Goal: Task Accomplishment & Management: Use online tool/utility

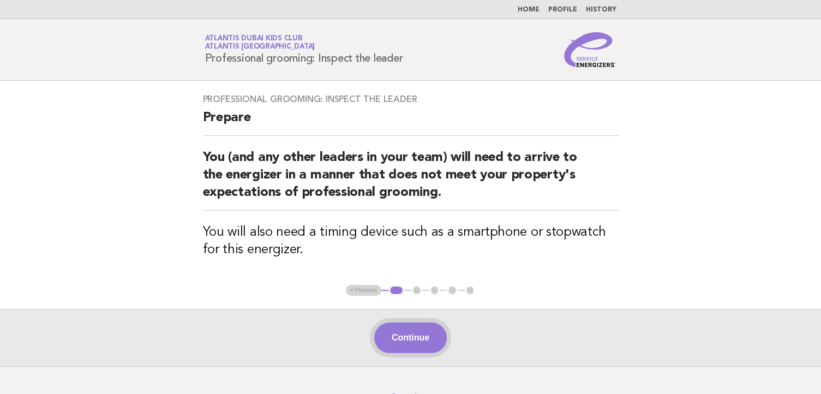
click at [382, 341] on button "Continue" at bounding box center [410, 337] width 73 height 31
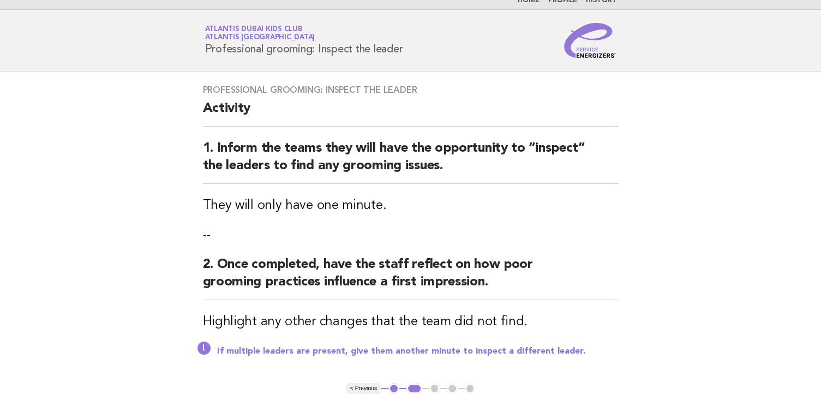
scroll to position [174, 0]
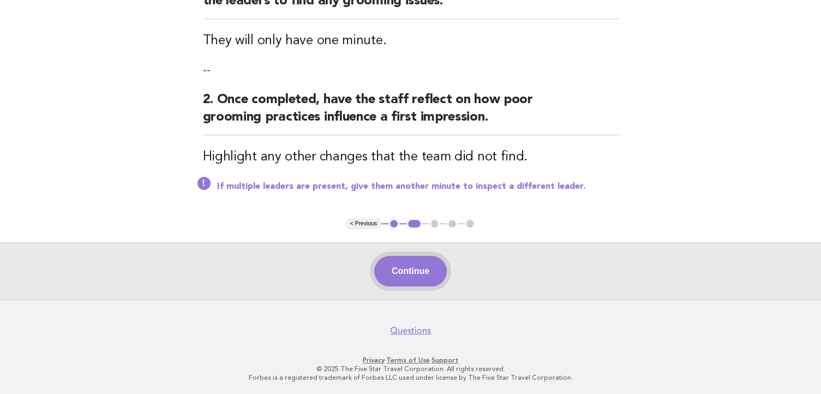
click at [410, 270] on button "Continue" at bounding box center [410, 271] width 73 height 31
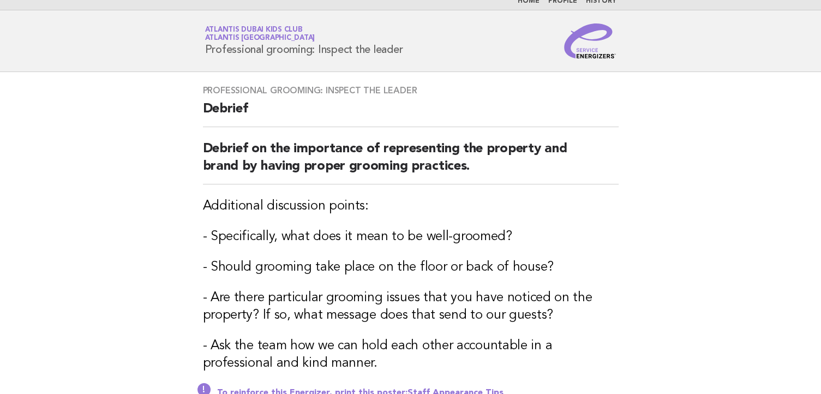
scroll to position [215, 0]
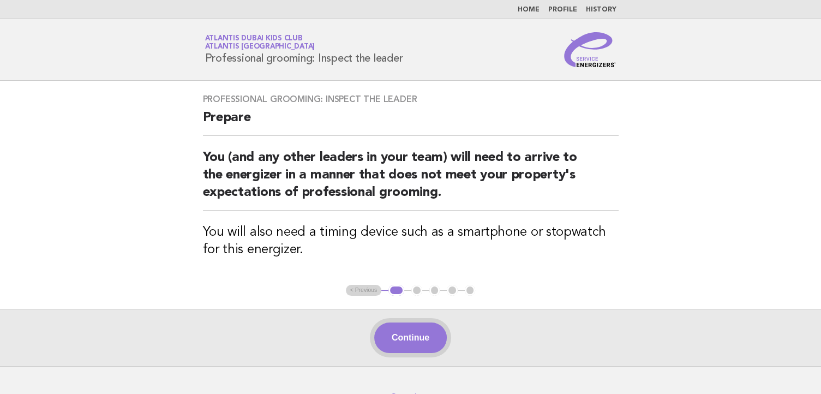
click at [439, 331] on button "Continue" at bounding box center [410, 337] width 73 height 31
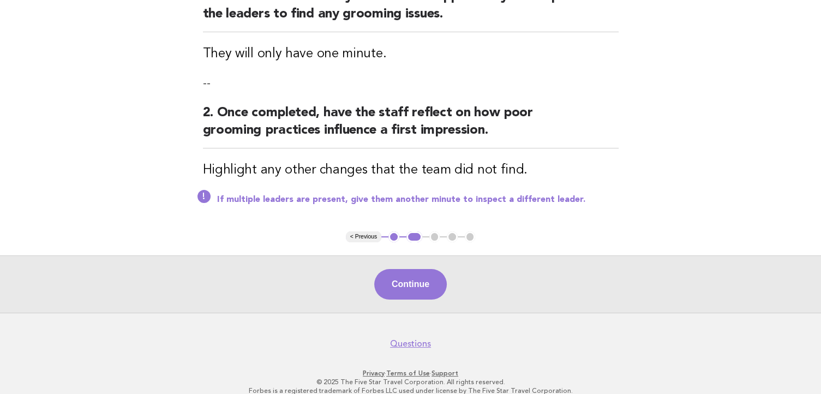
scroll to position [174, 0]
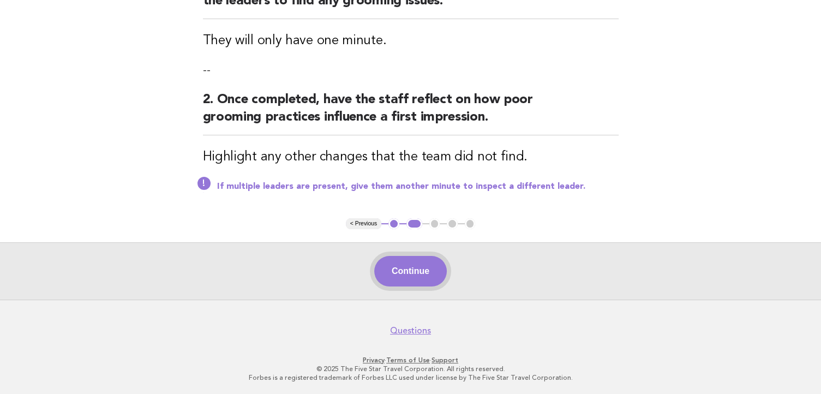
click at [396, 273] on button "Continue" at bounding box center [410, 271] width 73 height 31
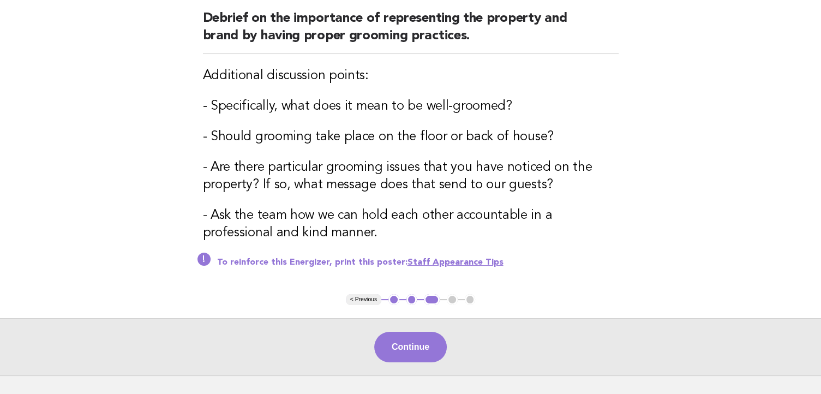
scroll to position [215, 0]
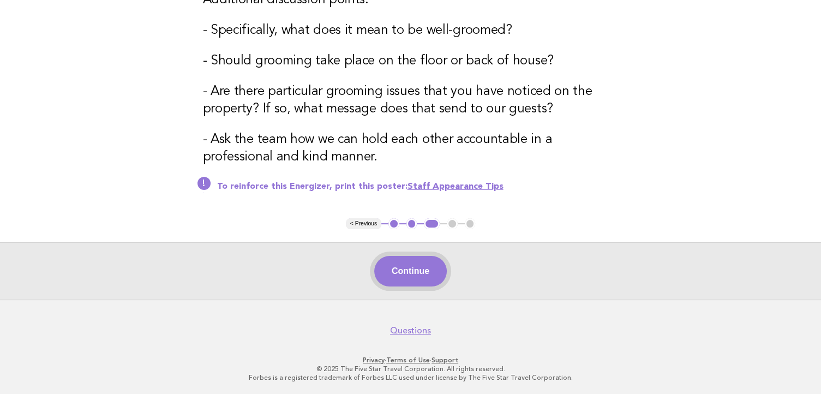
click at [421, 280] on button "Continue" at bounding box center [410, 271] width 73 height 31
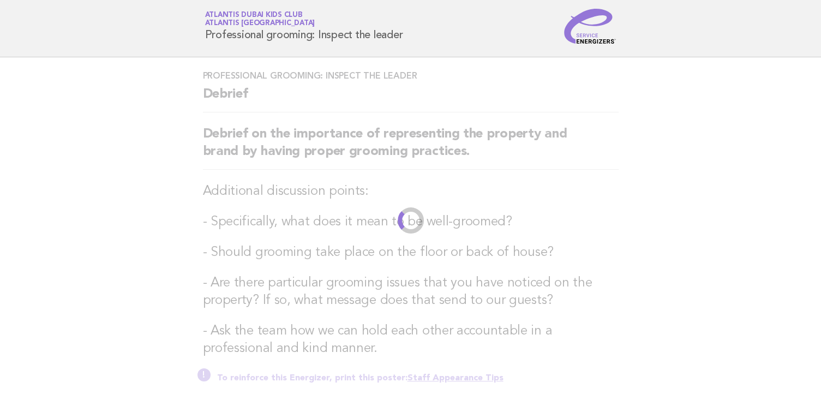
scroll to position [0, 0]
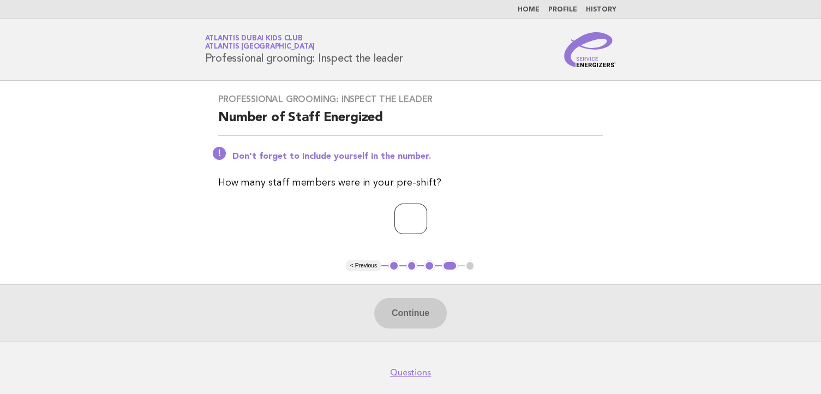
click at [405, 212] on input "number" at bounding box center [410, 218] width 33 height 31
type input "*"
click at [409, 310] on button "Continue" at bounding box center [410, 313] width 73 height 31
